Goal: Task Accomplishment & Management: Manage account settings

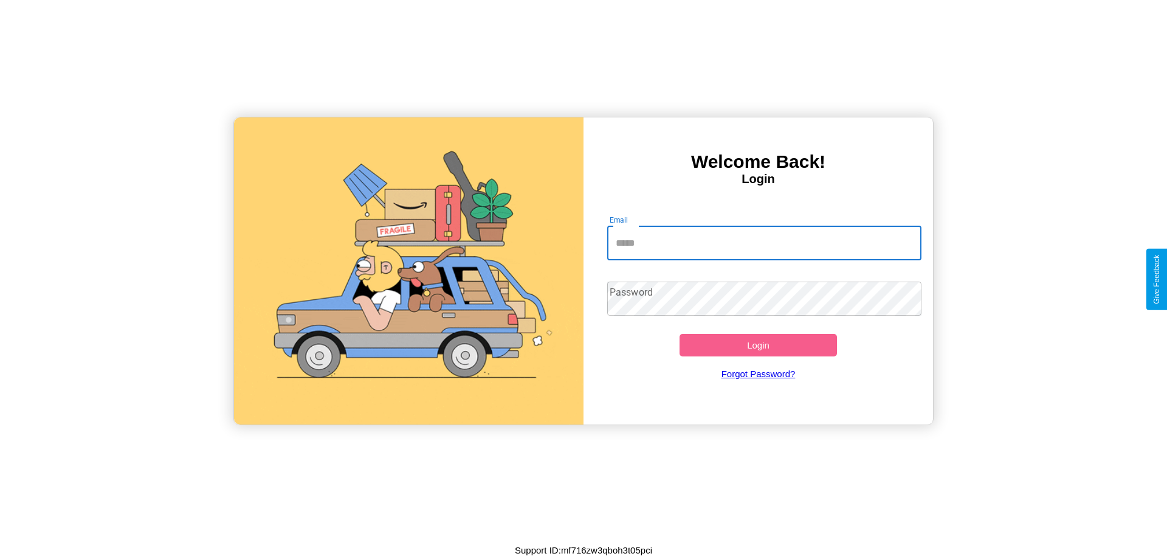
click at [764, 243] on input "Email" at bounding box center [764, 243] width 315 height 34
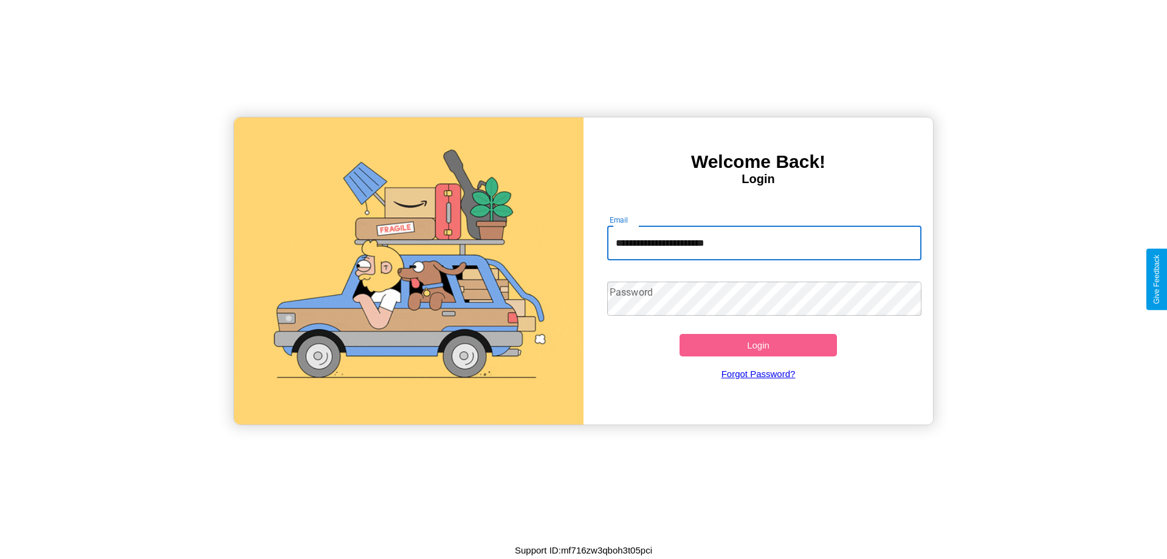
type input "**********"
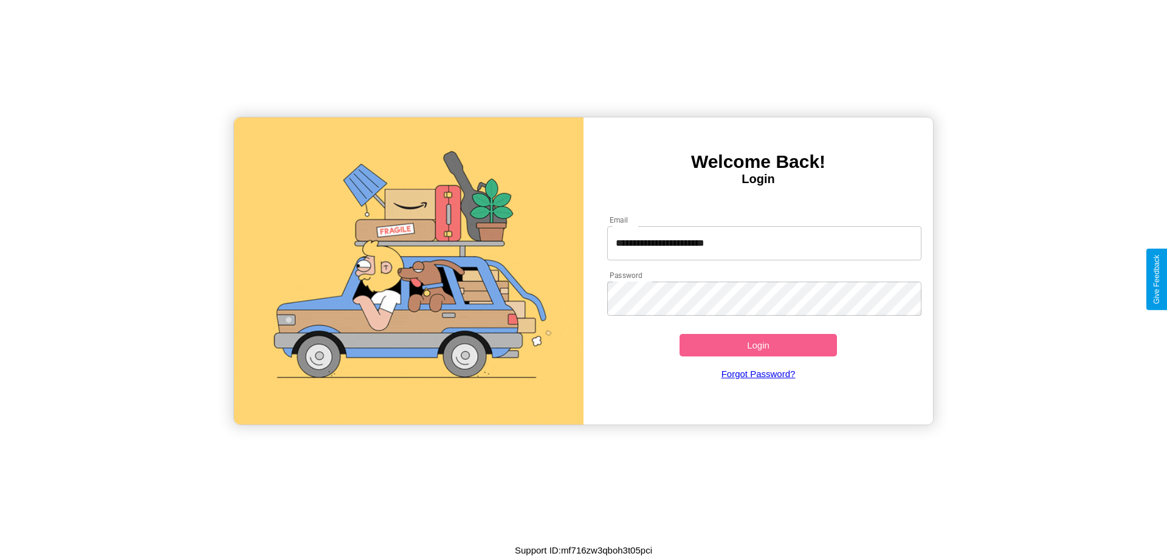
click at [758, 345] on button "Login" at bounding box center [758, 345] width 157 height 22
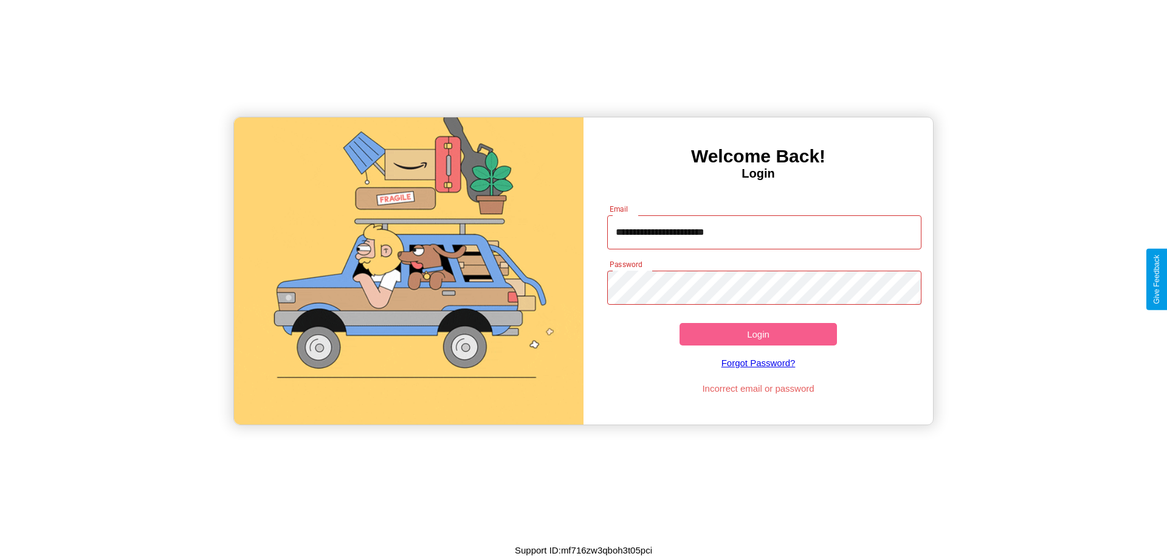
click at [758, 334] on button "Login" at bounding box center [758, 334] width 157 height 22
